Goal: Information Seeking & Learning: Check status

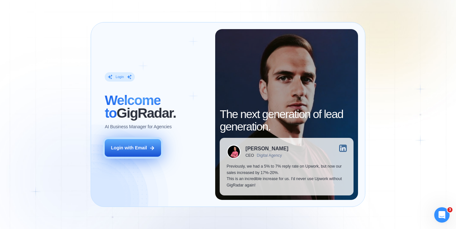
click at [142, 147] on div "Login with Email" at bounding box center [129, 148] width 36 height 6
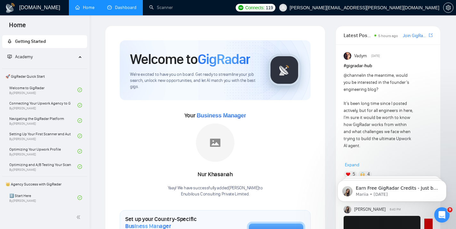
click at [115, 5] on link "Dashboard" at bounding box center [121, 7] width 29 height 5
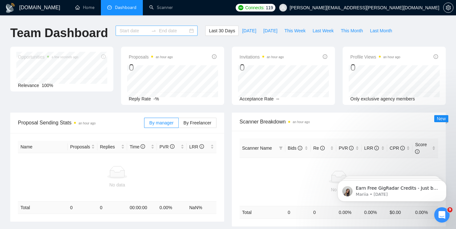
type input "[DATE]"
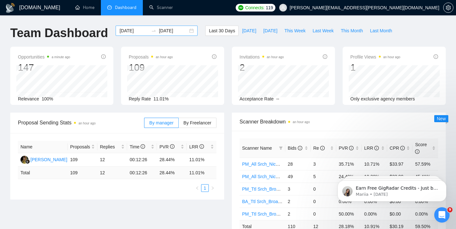
click at [123, 31] on input "[DATE]" at bounding box center [133, 30] width 29 height 7
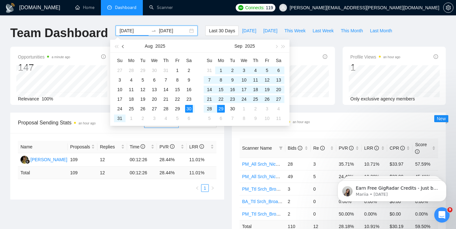
click at [123, 45] on span "button" at bounding box center [123, 46] width 3 height 3
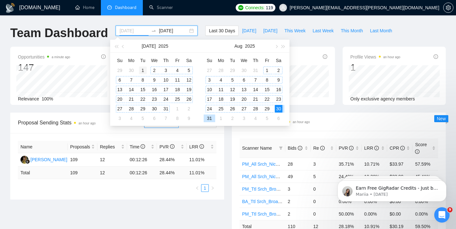
type input "[DATE]"
click at [143, 70] on div "1" at bounding box center [143, 71] width 8 height 8
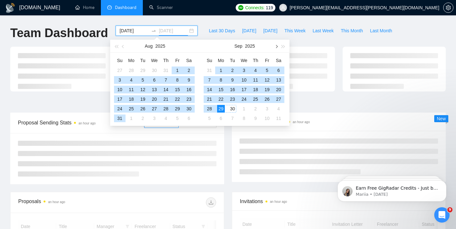
type input "[DATE]"
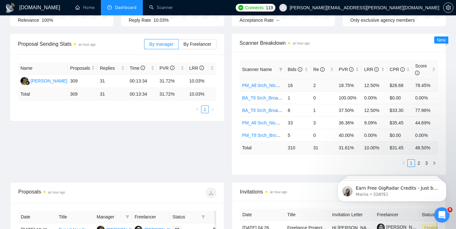
scroll to position [93, 0]
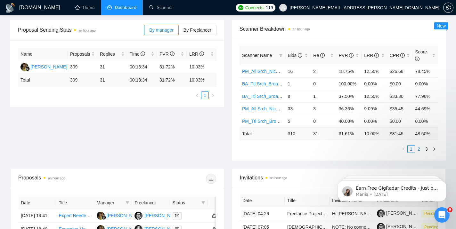
click at [421, 149] on link "2" at bounding box center [418, 149] width 7 height 7
click at [427, 149] on link "3" at bounding box center [426, 149] width 7 height 7
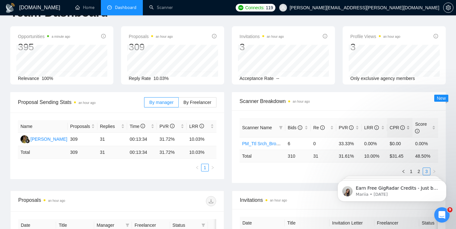
scroll to position [46, 0]
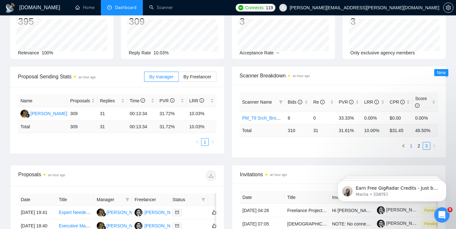
click at [411, 146] on link "1" at bounding box center [411, 146] width 7 height 7
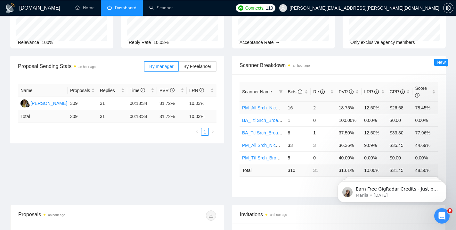
scroll to position [63, 0]
